Goal: Navigation & Orientation: Understand site structure

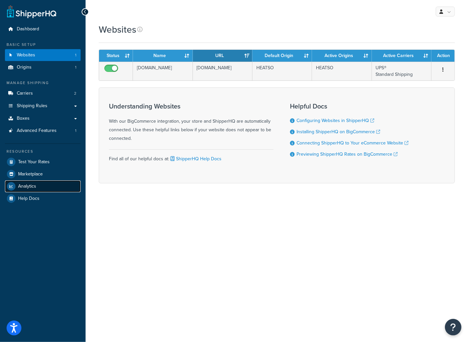
click at [21, 184] on span "Analytics" at bounding box center [27, 186] width 18 height 6
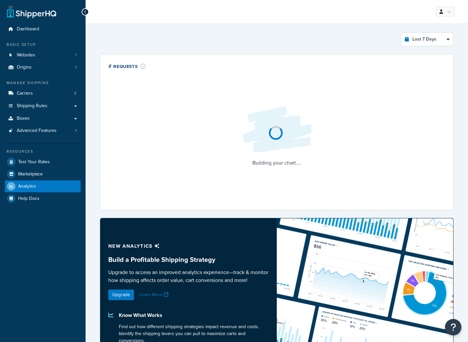
select select "last_7_days"
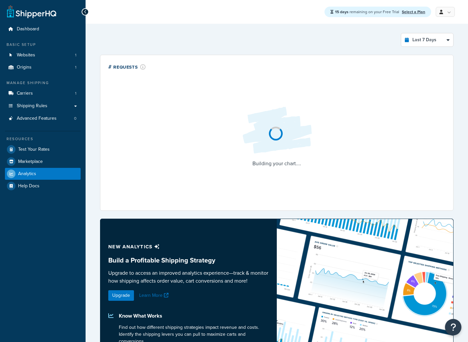
select select "last_7_days"
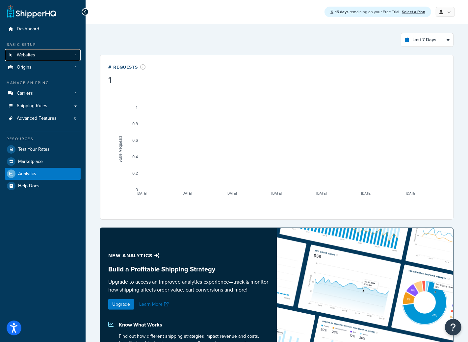
click at [38, 56] on link "Websites 1" at bounding box center [43, 55] width 76 height 12
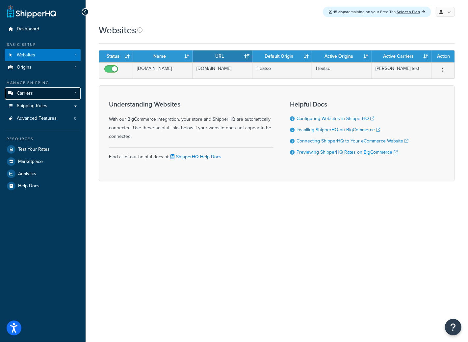
click at [59, 92] on link "Carriers 1" at bounding box center [43, 93] width 76 height 12
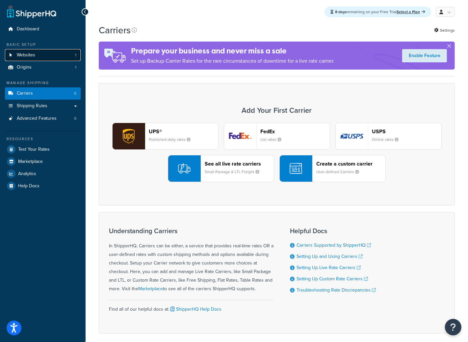
click at [52, 57] on link "Websites 1" at bounding box center [43, 55] width 76 height 12
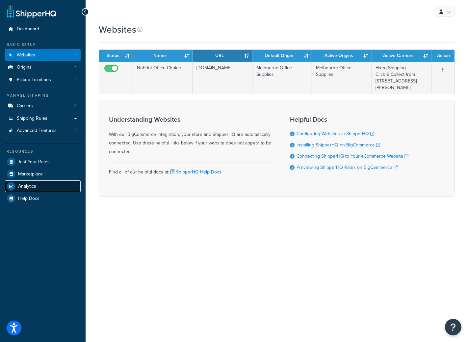
click at [37, 186] on link "Analytics" at bounding box center [43, 186] width 76 height 12
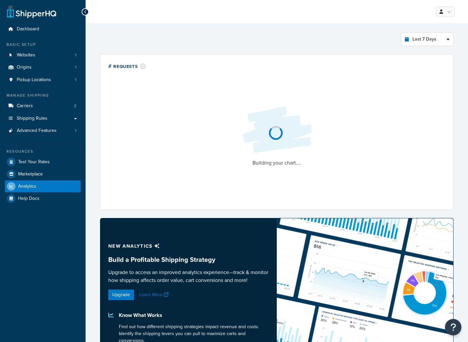
select select "last_7_days"
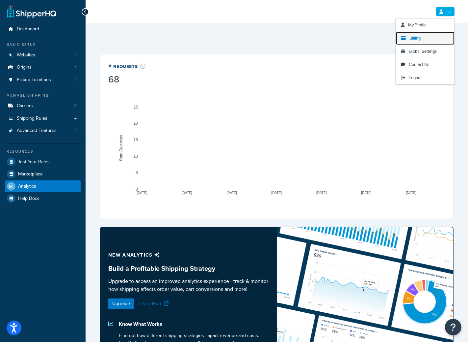
click at [420, 39] on span "Billing" at bounding box center [415, 38] width 11 height 6
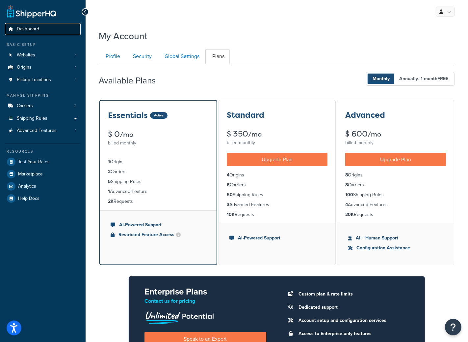
click at [25, 29] on span "Dashboard" at bounding box center [28, 29] width 22 height 6
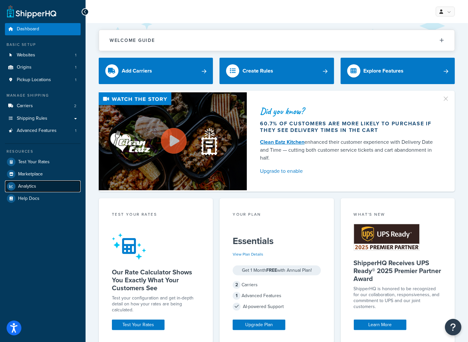
click at [34, 187] on span "Analytics" at bounding box center [27, 186] width 18 height 6
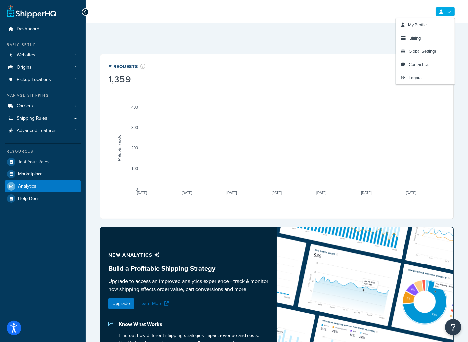
click at [369, 62] on div "# Requests 1,359" at bounding box center [276, 73] width 337 height 23
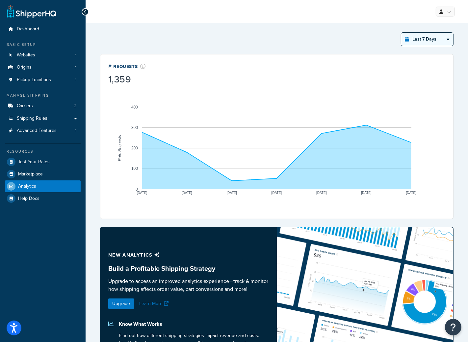
click at [434, 38] on select "Last 24 Hours Last 7 Days Last 30 Days Last 3 Months Last 6 Months Last 12 Mont…" at bounding box center [428, 39] width 52 height 13
select select "last_year"
click at [402, 33] on select "Last 24 Hours Last 7 Days Last 30 Days Last 3 Months Last 6 Months Last 12 Mont…" at bounding box center [428, 39] width 52 height 13
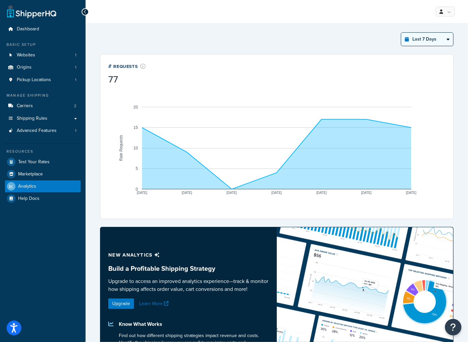
click at [412, 43] on select "Last 24 Hours Last 7 Days Last 30 Days Last 3 Months Last 6 Months Last 12 Mont…" at bounding box center [428, 39] width 52 height 13
click at [402, 33] on select "Last 24 Hours Last 7 Days Last 30 Days Last 3 Months Last 6 Months Last 12 Mont…" at bounding box center [428, 39] width 52 height 13
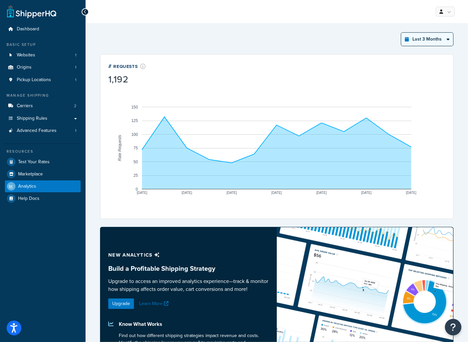
click at [417, 38] on select "Last 24 Hours Last 7 Days Last 30 Days Last 3 Months Last 6 Months Last 12 Mont…" at bounding box center [428, 39] width 52 height 13
select select "last_year"
click at [402, 33] on select "Last 24 Hours Last 7 Days Last 30 Days Last 3 Months Last 6 Months Last 12 Mont…" at bounding box center [428, 39] width 52 height 13
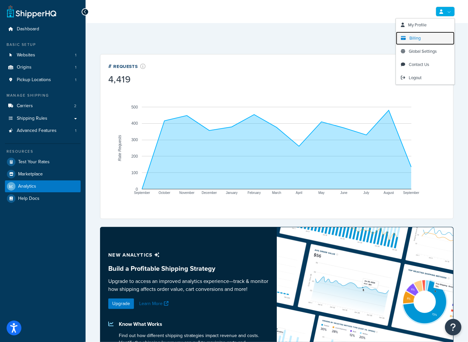
click at [423, 42] on link "Billing" at bounding box center [425, 38] width 59 height 13
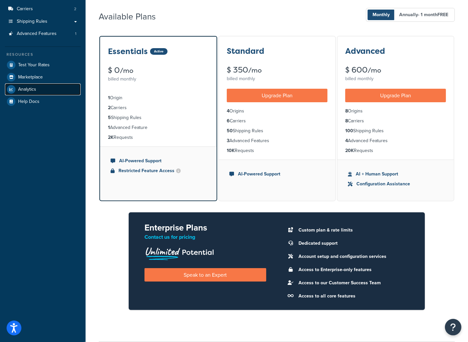
click at [38, 86] on link "Analytics" at bounding box center [43, 89] width 76 height 12
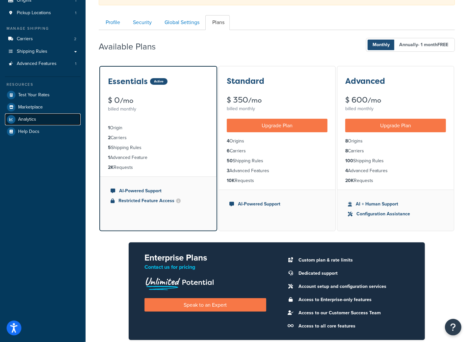
scroll to position [57, 0]
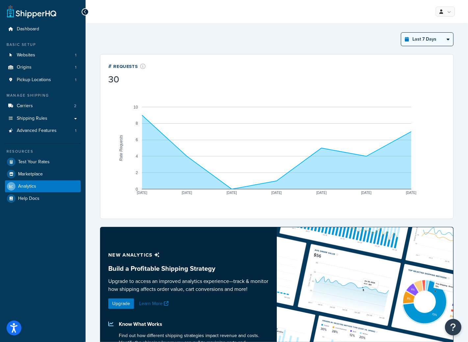
click at [417, 35] on select "Last 24 Hours Last 7 Days Last 30 Days Last 3 Months Last 6 Months Last 12 Mont…" at bounding box center [428, 39] width 52 height 13
select select "last_year"
click at [402, 33] on select "Last 24 Hours Last 7 Days Last 30 Days Last 3 Months Last 6 Months Last 12 Mont…" at bounding box center [428, 39] width 52 height 13
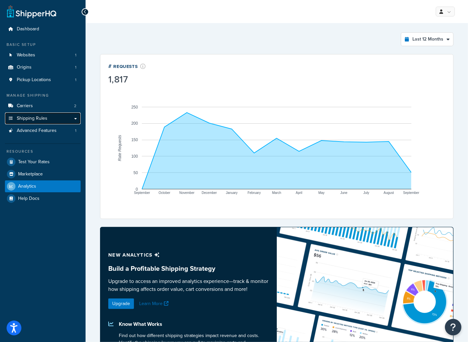
click at [28, 116] on span "Shipping Rules" at bounding box center [32, 119] width 31 height 6
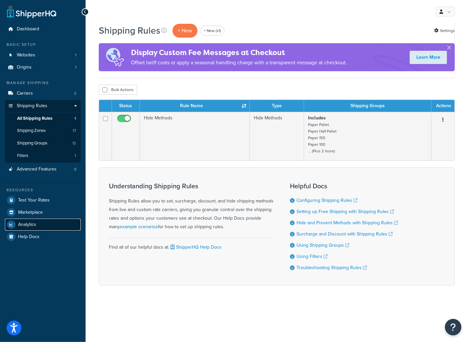
click at [38, 226] on link "Analytics" at bounding box center [43, 224] width 76 height 12
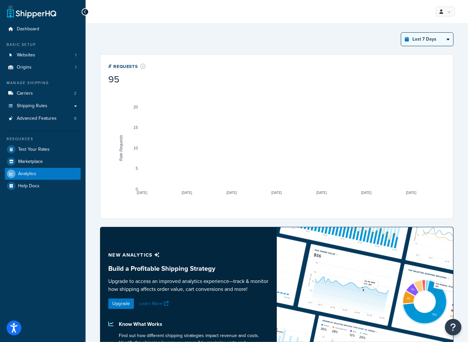
click at [422, 36] on select "Last 24 Hours Last 7 Days Last 30 Days Last 3 Months Last 6 Months Last 12 Mont…" at bounding box center [428, 39] width 52 height 13
select select "last_year"
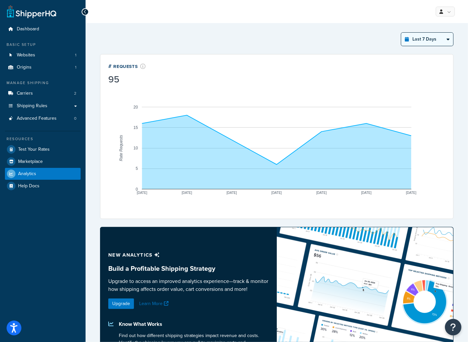
click at [402, 33] on select "Last 24 Hours Last 7 Days Last 30 Days Last 3 Months Last 6 Months Last 12 Mont…" at bounding box center [428, 39] width 52 height 13
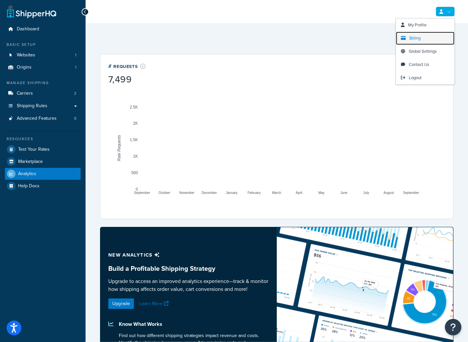
click at [414, 41] on span "Billing" at bounding box center [415, 38] width 11 height 6
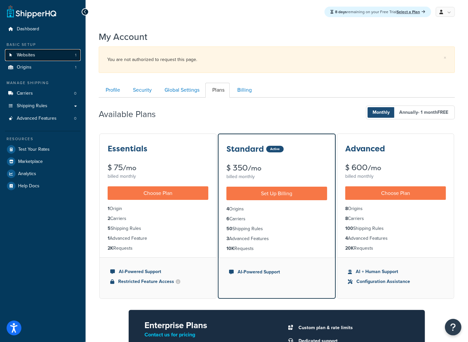
click at [52, 50] on link "Websites 1" at bounding box center [43, 55] width 76 height 12
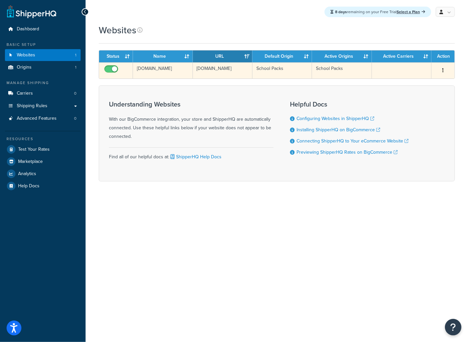
click at [170, 73] on td "schoolpacks.com.au" at bounding box center [163, 70] width 60 height 16
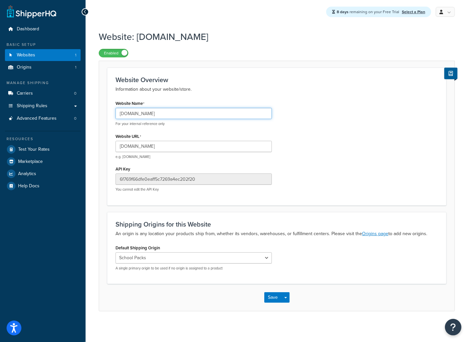
click at [154, 115] on input "[DOMAIN_NAME]" at bounding box center [194, 113] width 156 height 11
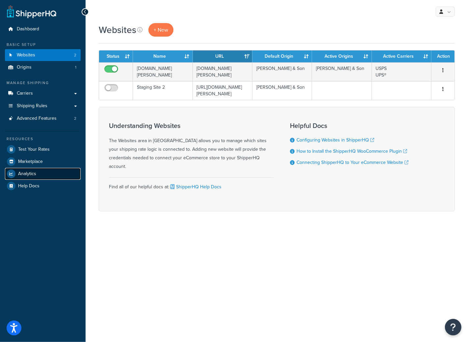
click at [28, 171] on span "Analytics" at bounding box center [27, 174] width 18 height 6
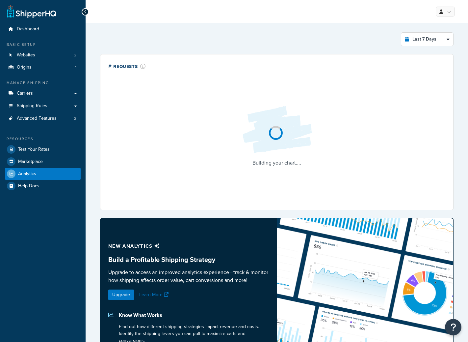
select select "last_7_days"
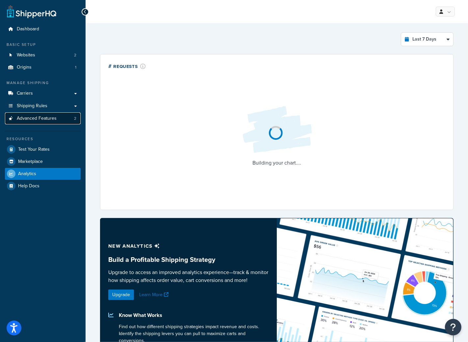
click at [61, 118] on link "Advanced Features 2" at bounding box center [43, 118] width 76 height 12
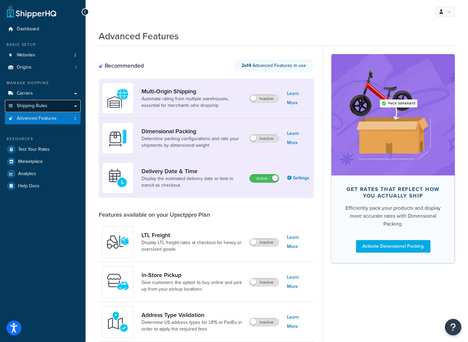
click at [45, 101] on link "Shipping Rules" at bounding box center [43, 106] width 76 height 12
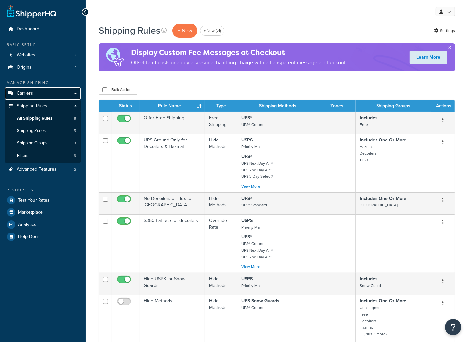
click at [37, 93] on link "Carriers" at bounding box center [43, 93] width 76 height 12
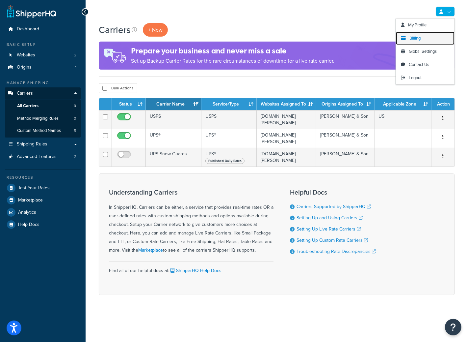
click at [420, 41] on span "Billing" at bounding box center [415, 38] width 11 height 6
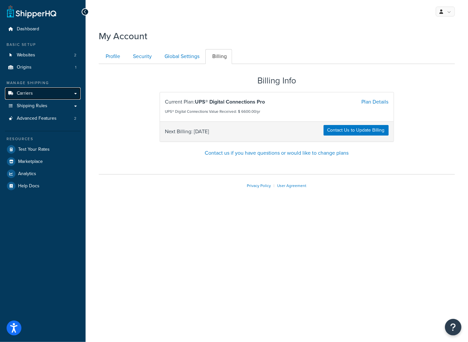
click at [55, 94] on link "Carriers" at bounding box center [43, 93] width 76 height 12
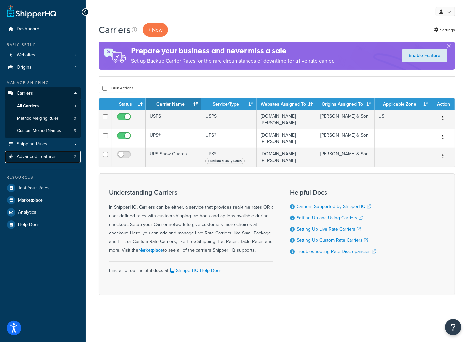
click at [64, 157] on link "Advanced Features 2" at bounding box center [43, 157] width 76 height 12
